Goal: Entertainment & Leisure: Consume media (video, audio)

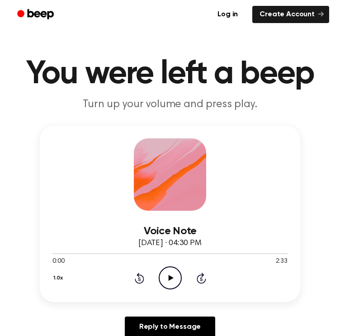
click at [168, 274] on icon "Play Audio" at bounding box center [170, 277] width 23 height 23
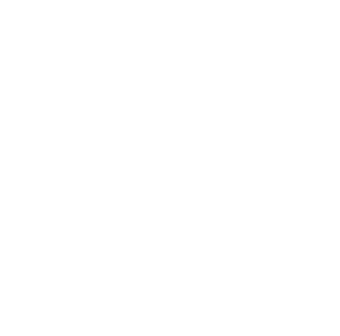
click at [113, 0] on html at bounding box center [170, 0] width 340 height 0
